Goal: Information Seeking & Learning: Check status

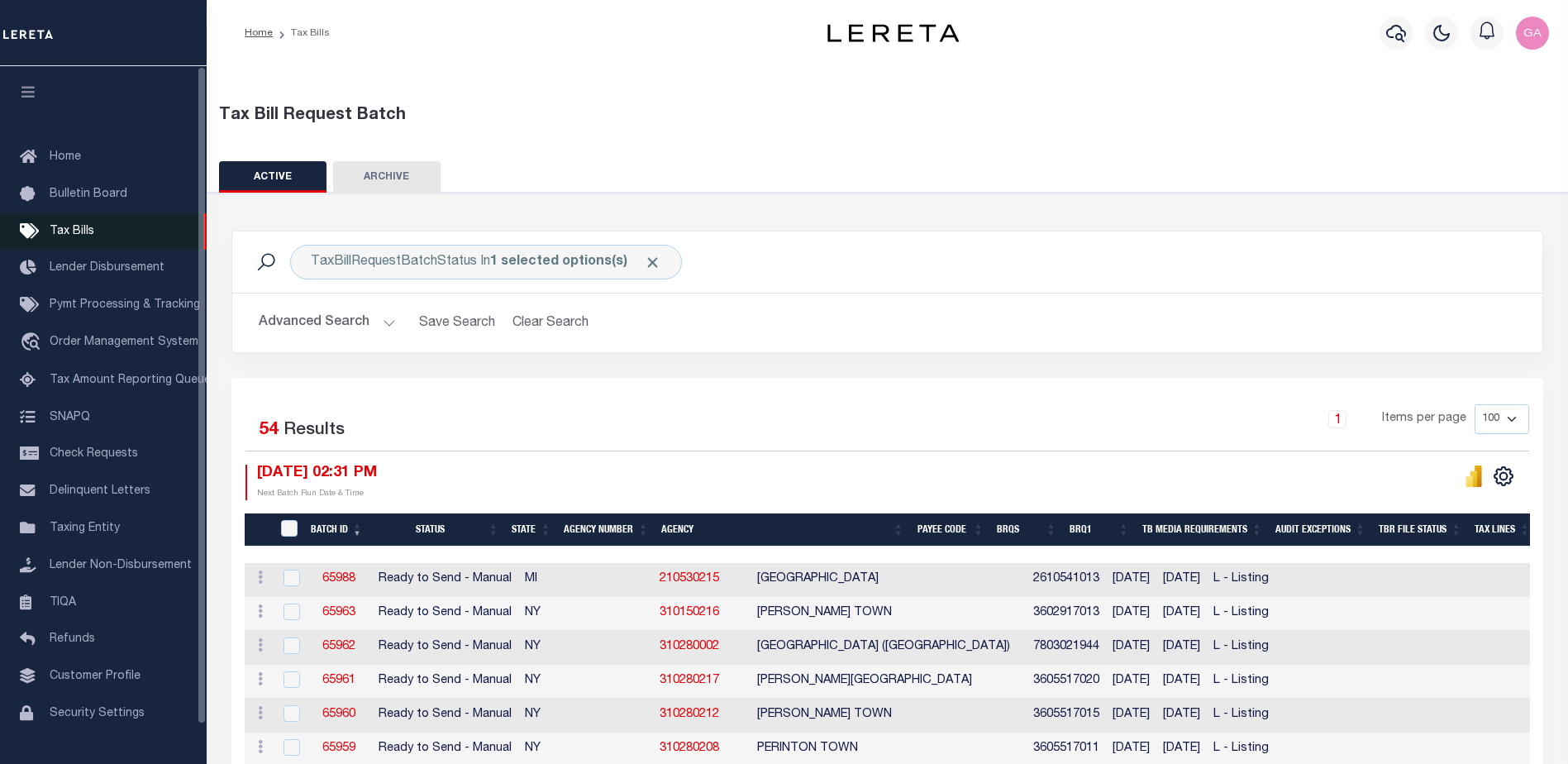
click at [75, 226] on span "Tax Bills" at bounding box center [72, 231] width 45 height 11
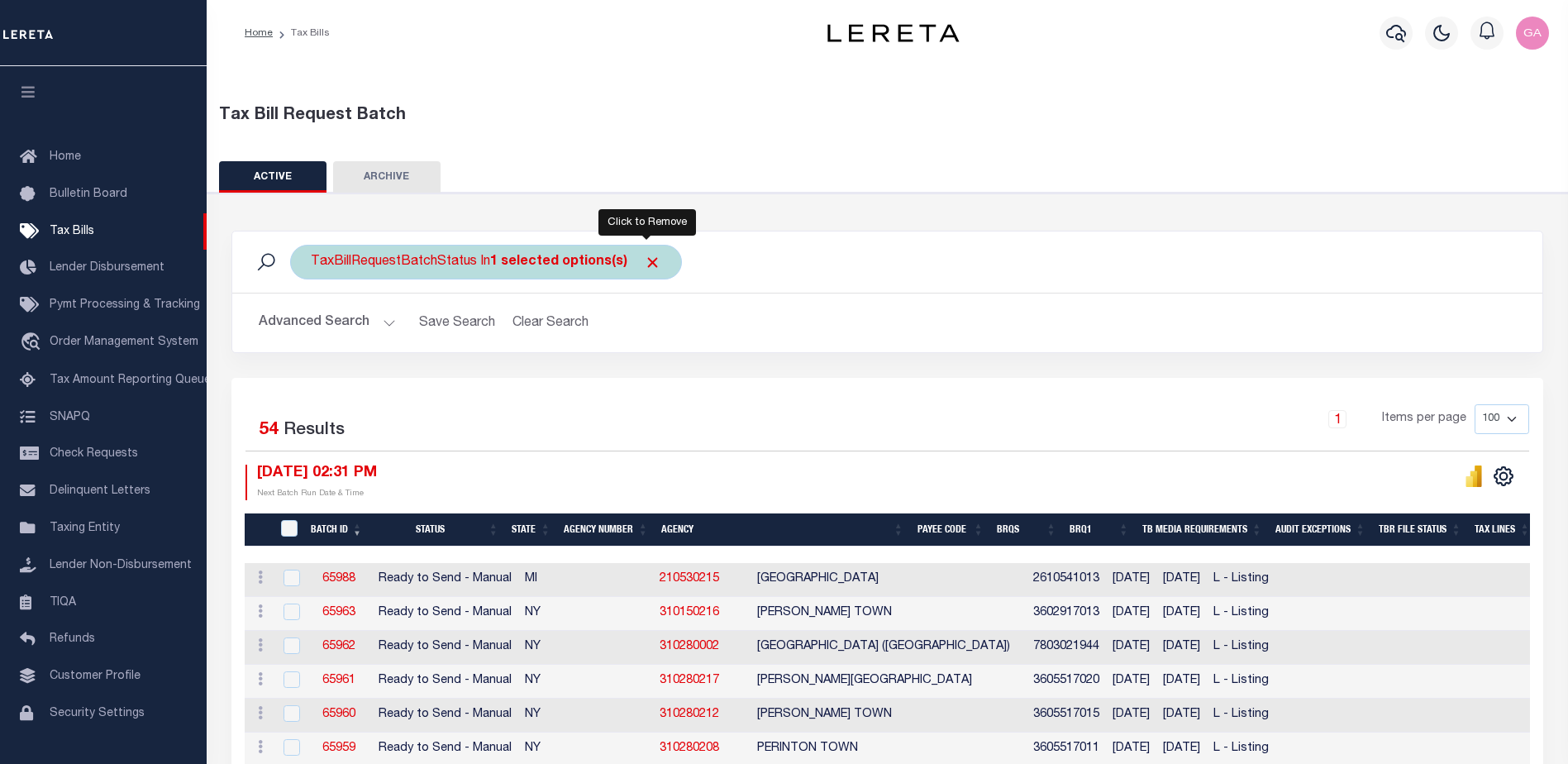
click at [648, 262] on span "Click to Remove" at bounding box center [652, 262] width 17 height 17
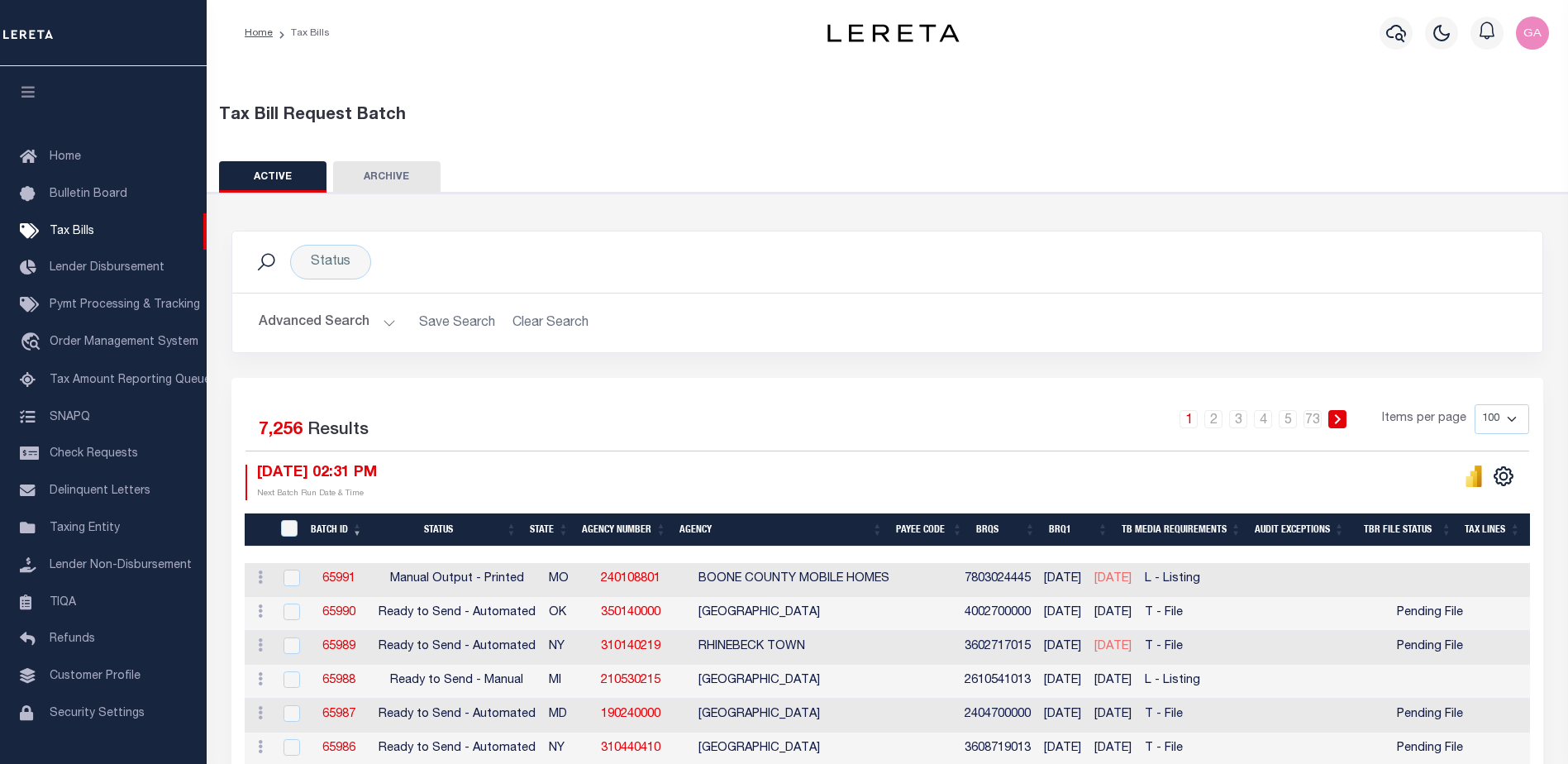
click at [386, 324] on button "Advanced Search" at bounding box center [327, 322] width 137 height 32
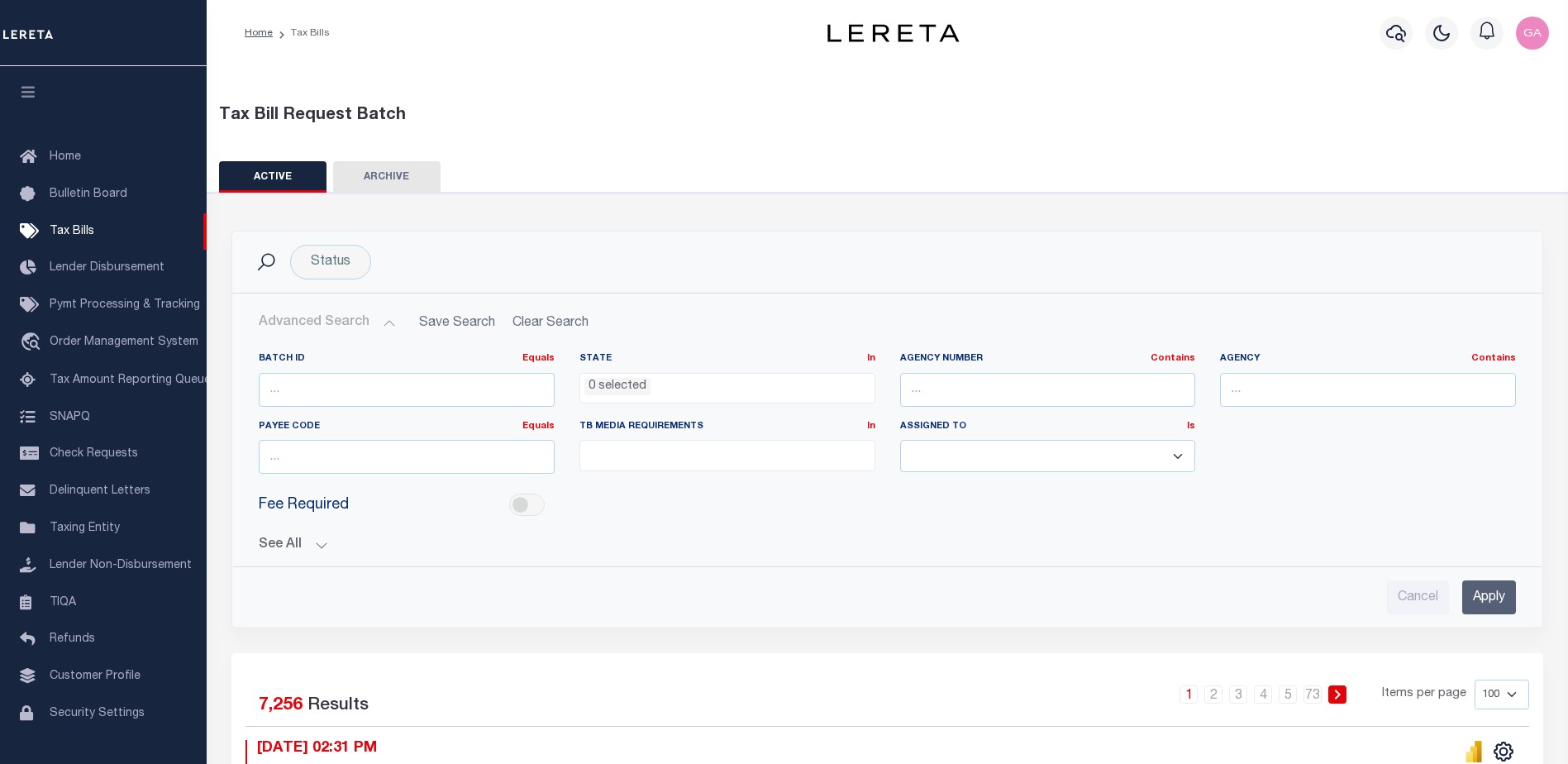
click at [319, 542] on button "See All" at bounding box center [887, 545] width 1257 height 16
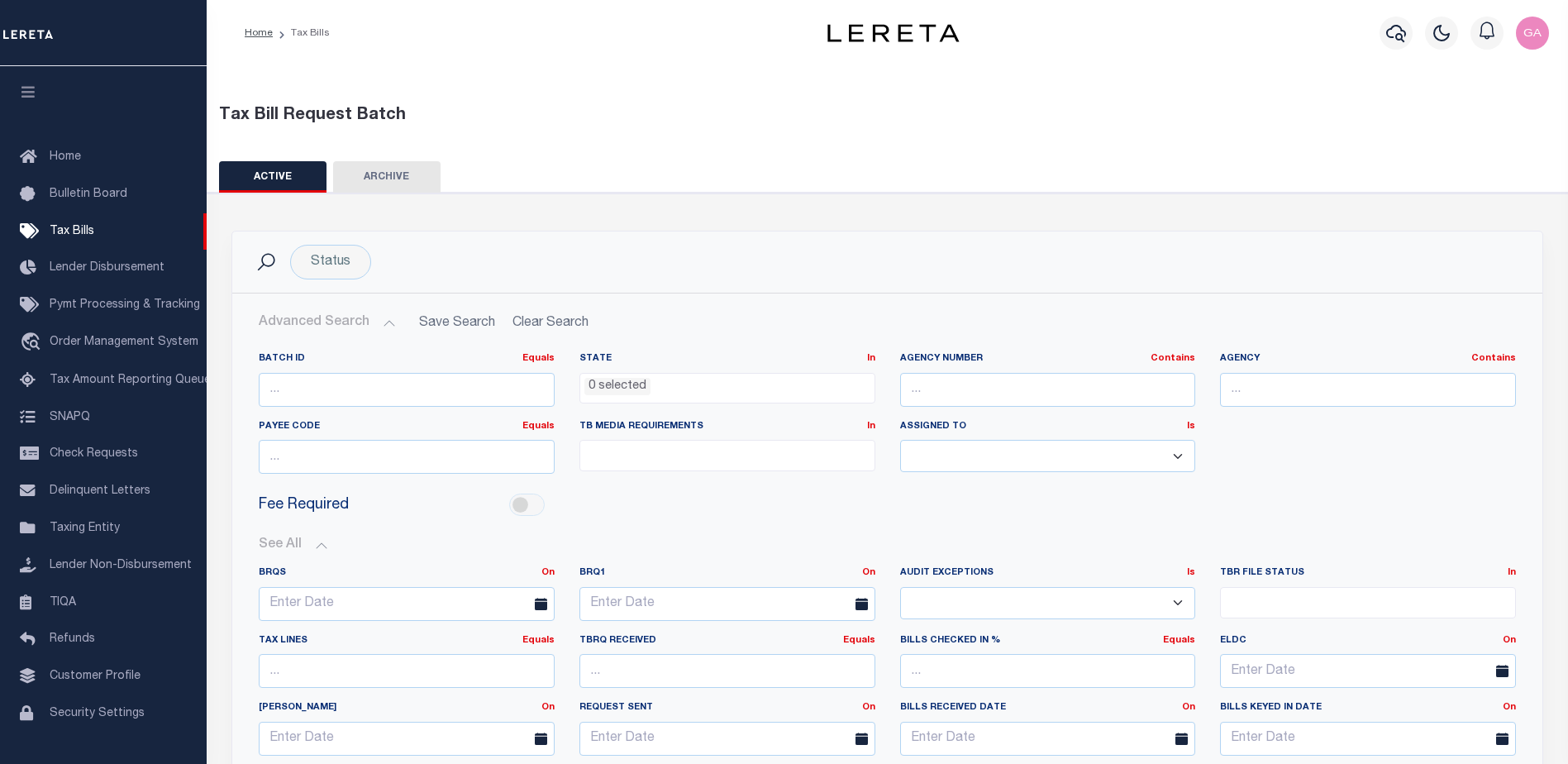
scroll to position [165, 0]
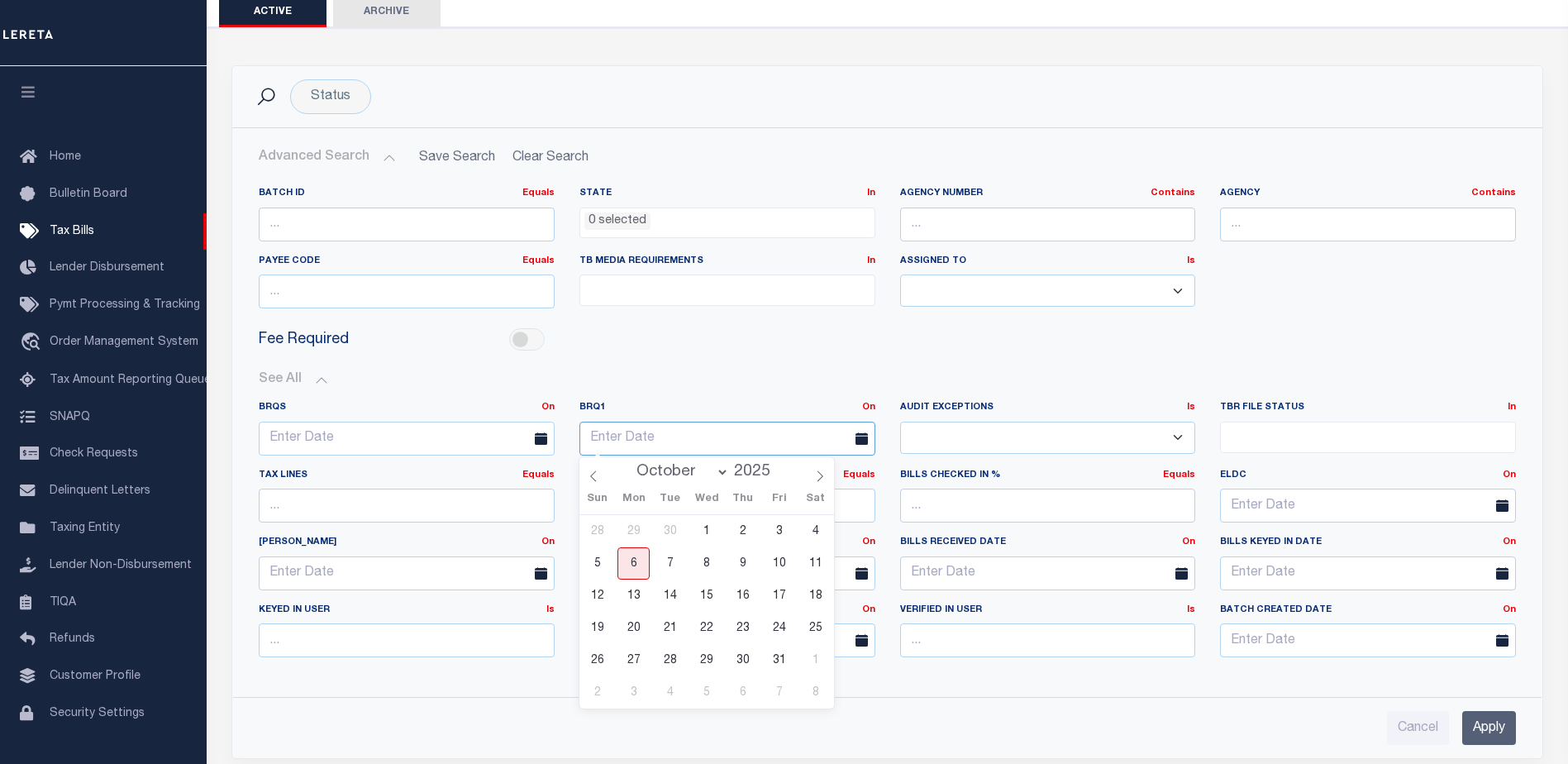
click at [787, 438] on input "text" at bounding box center [728, 438] width 296 height 34
click at [632, 565] on span "6" at bounding box center [633, 563] width 32 height 32
type input "10-06-2025"
click at [1481, 725] on input "Apply" at bounding box center [1489, 728] width 54 height 34
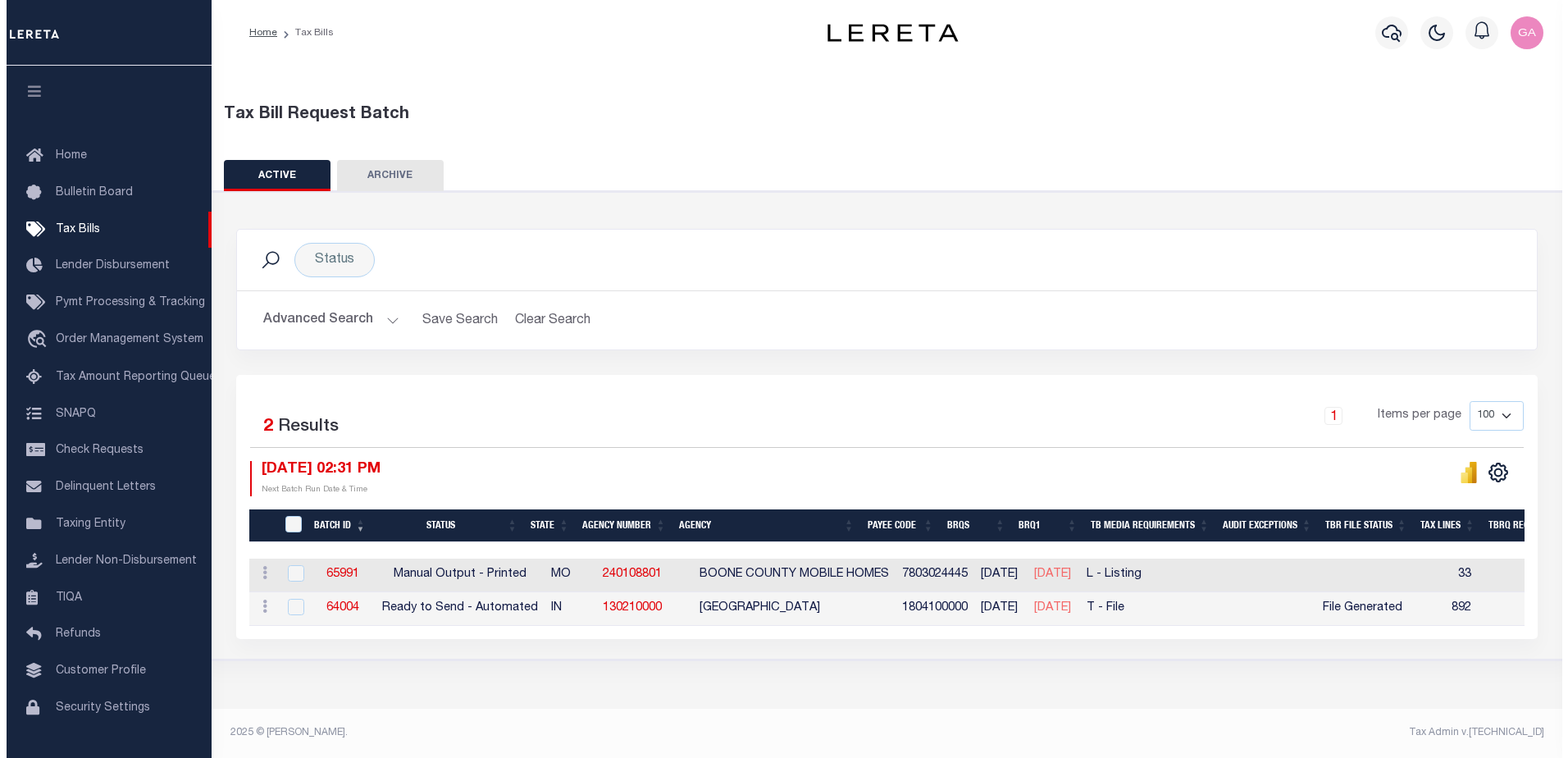
scroll to position [0, 0]
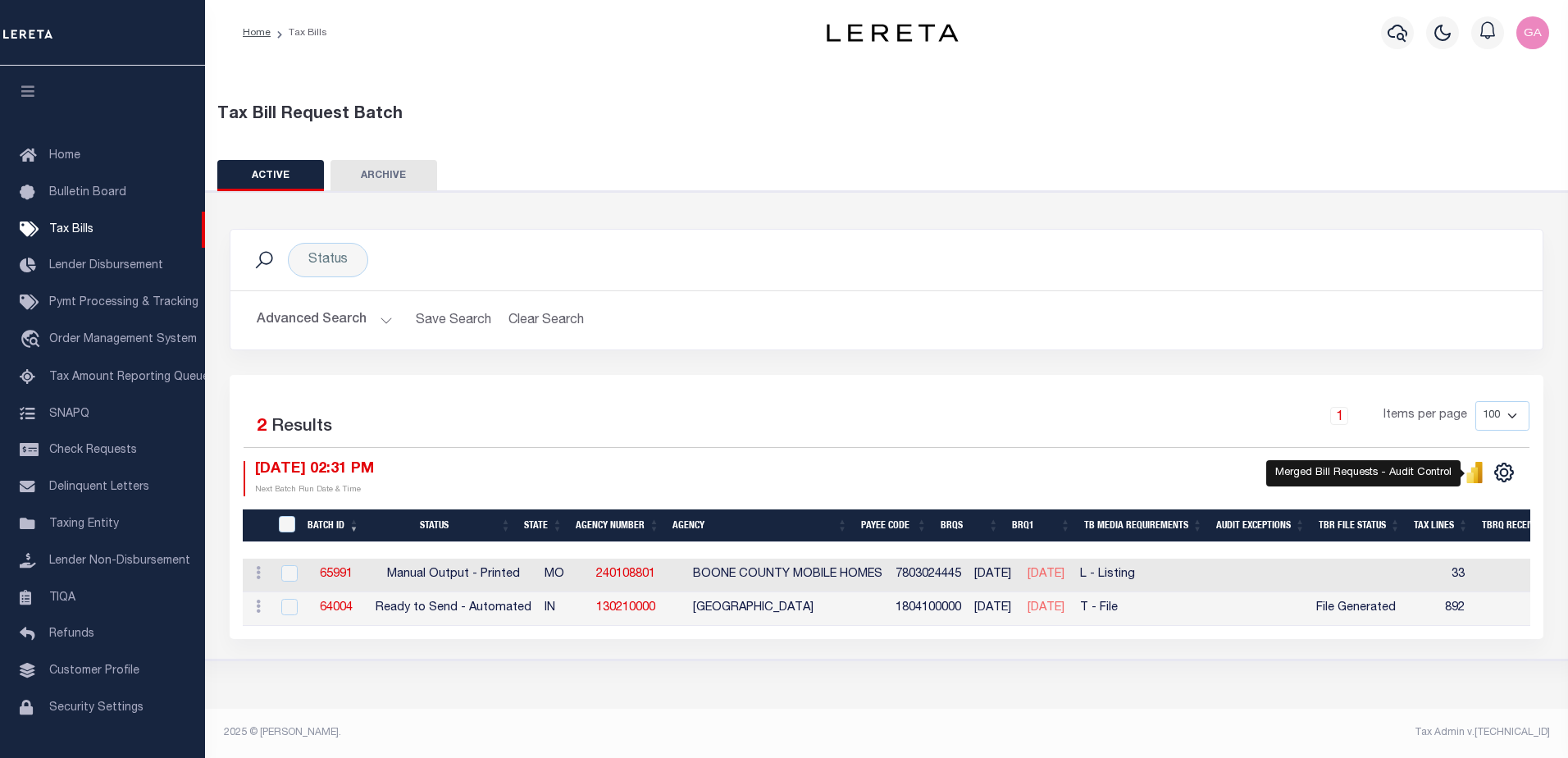
click at [1475, 480] on icon "" at bounding box center [1474, 474] width 8 height 15
